Goal: Book appointment/travel/reservation

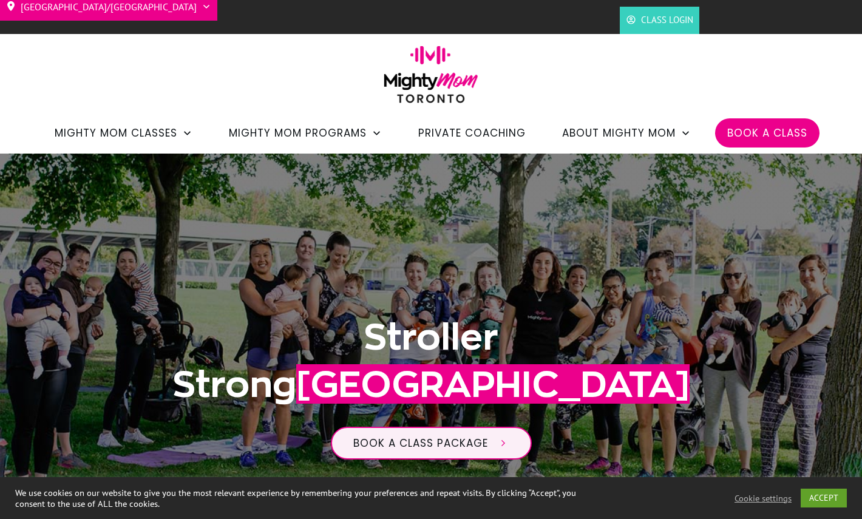
scroll to position [33, 0]
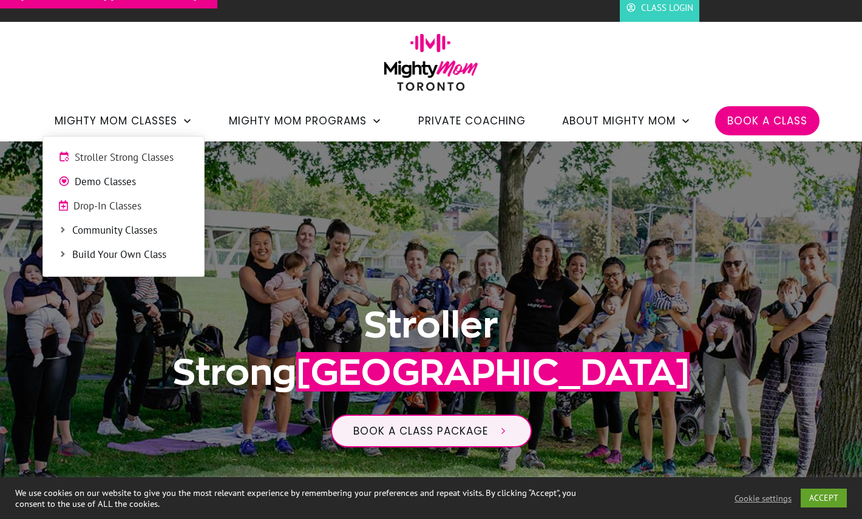
click at [159, 154] on span "Stroller Strong Classes" at bounding box center [132, 158] width 114 height 16
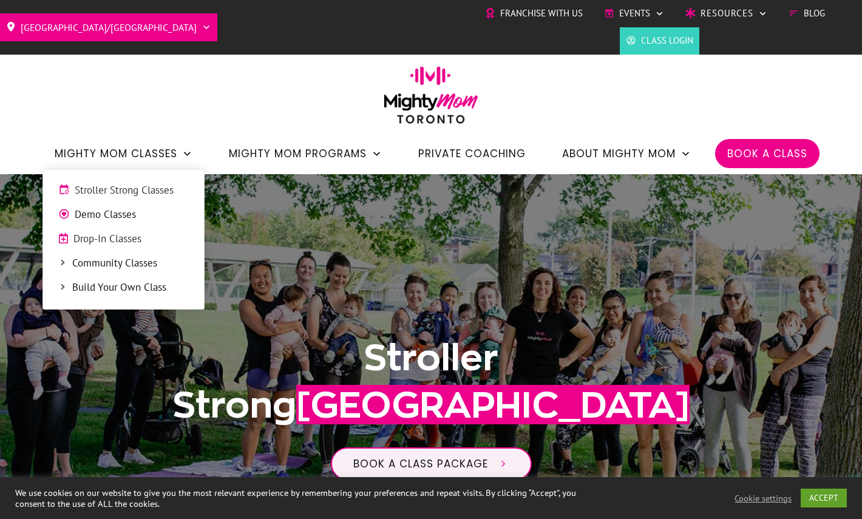
click at [139, 238] on span "Drop-In Classes" at bounding box center [130, 239] width 115 height 16
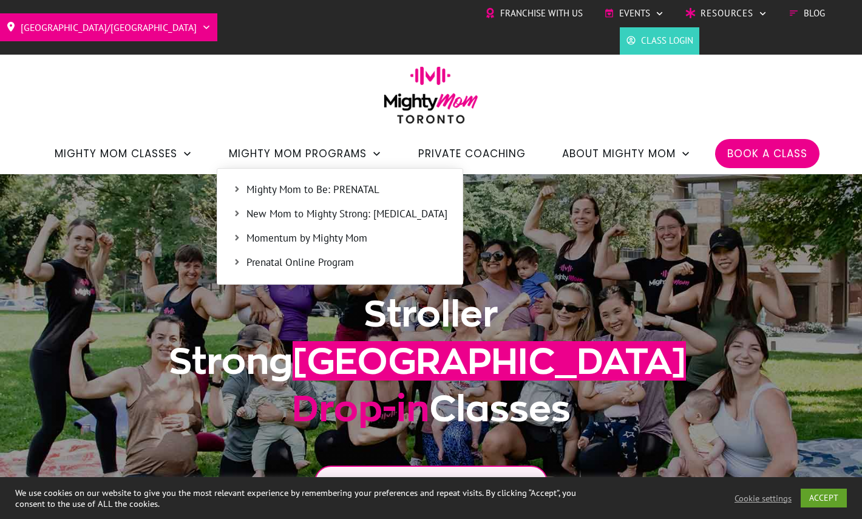
click at [267, 211] on span "New Mom to Mighty Strong: [MEDICAL_DATA]" at bounding box center [346, 214] width 201 height 16
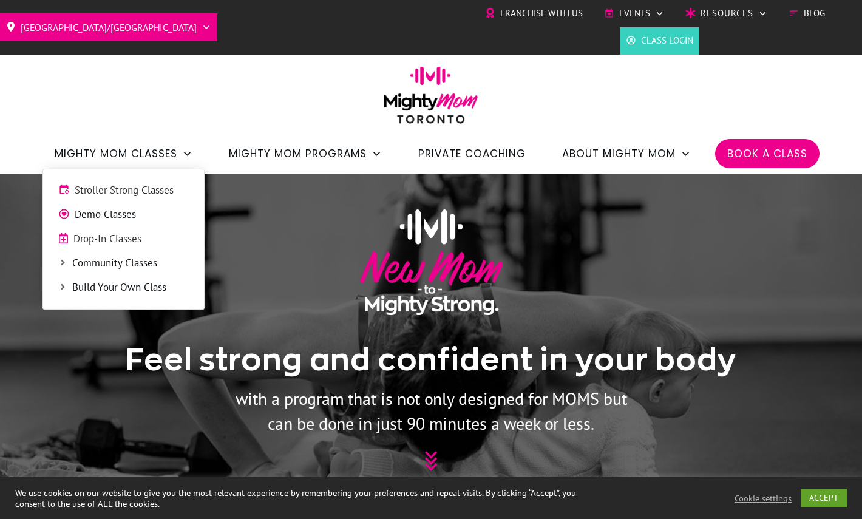
click at [64, 266] on icon at bounding box center [62, 262] width 9 height 9
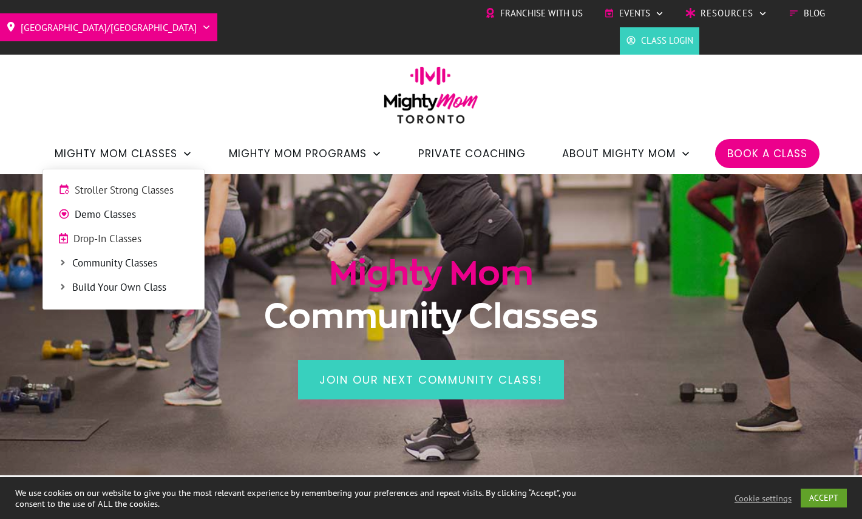
click at [124, 195] on span "Stroller Strong Classes" at bounding box center [132, 191] width 114 height 16
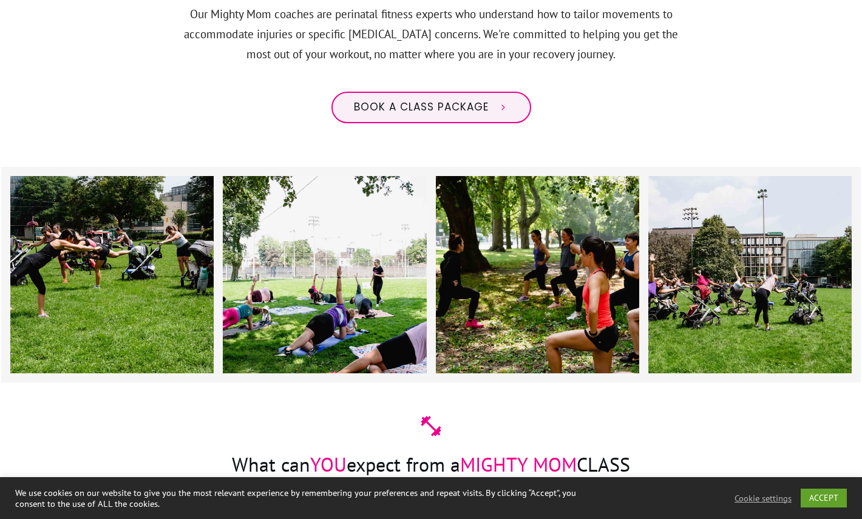
scroll to position [1106, 0]
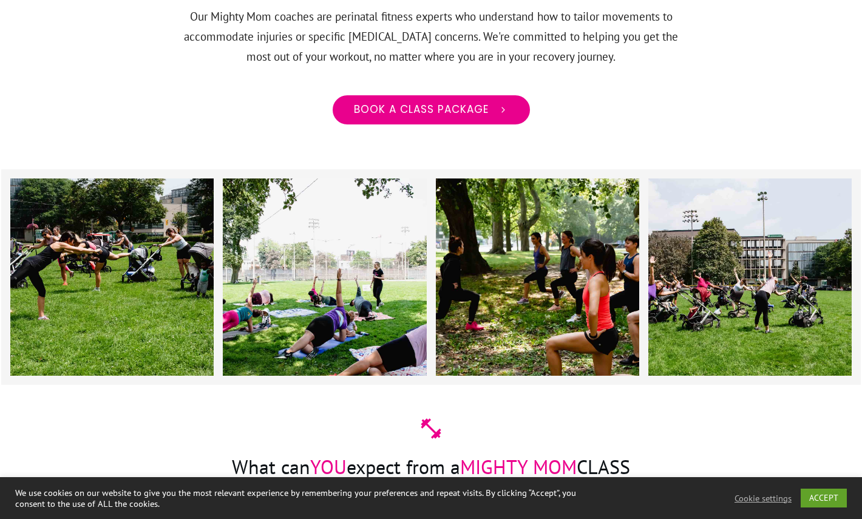
click at [371, 103] on span "Book a class package" at bounding box center [421, 109] width 135 height 13
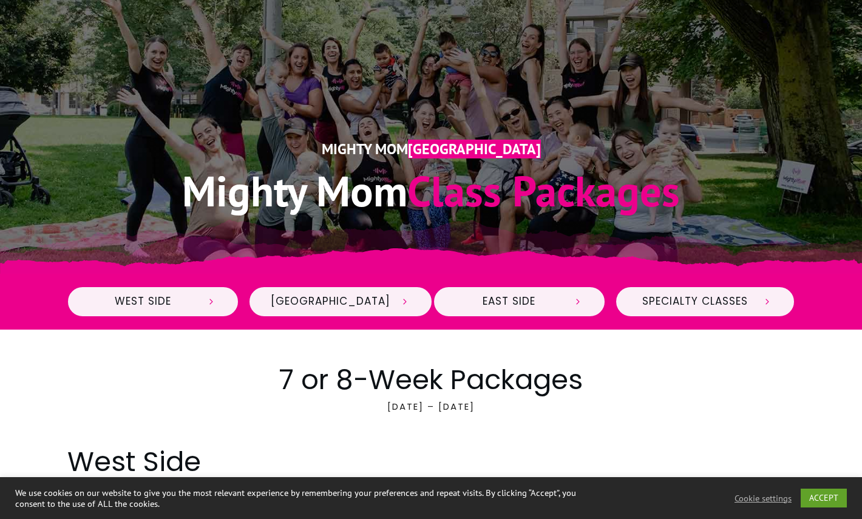
scroll to position [252, 0]
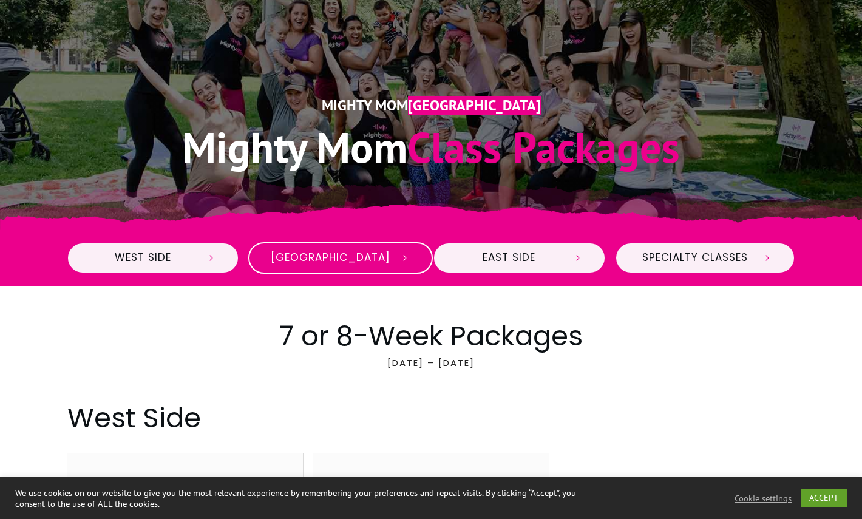
click at [339, 260] on span "Midtown" at bounding box center [331, 257] width 120 height 13
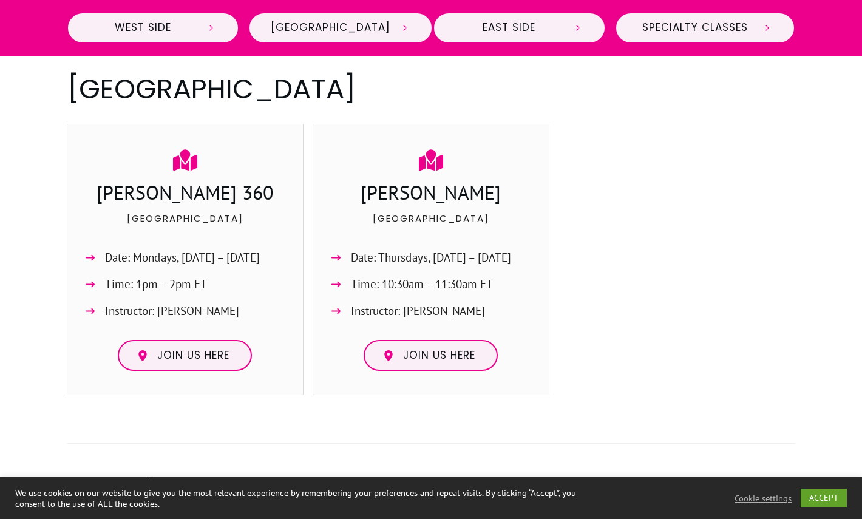
scroll to position [982, 0]
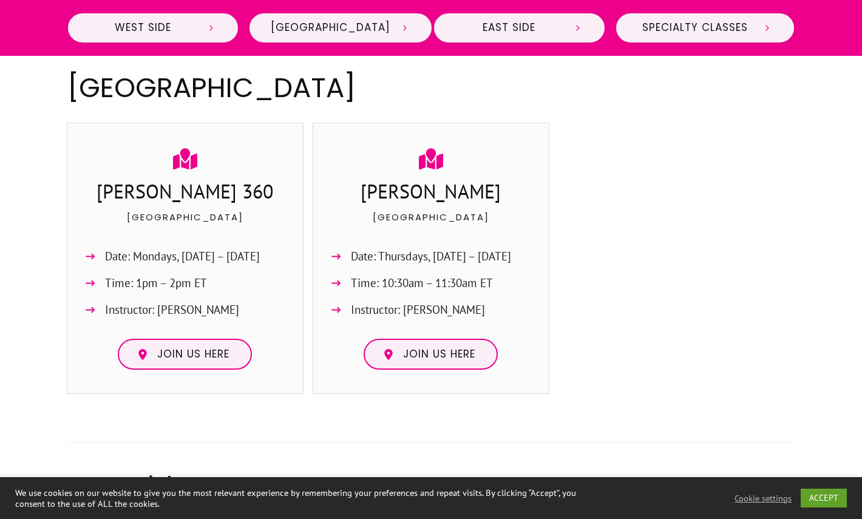
click at [200, 191] on h3 "Ferris 360" at bounding box center [185, 193] width 211 height 30
click at [191, 151] on icon at bounding box center [185, 159] width 24 height 24
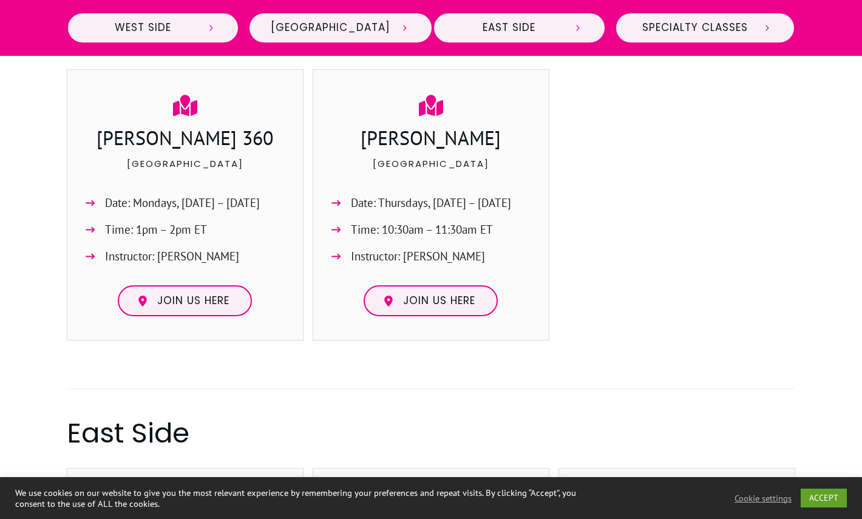
scroll to position [1035, 0]
click at [201, 295] on span "Join us here" at bounding box center [193, 301] width 72 height 13
